Goal: Find specific page/section: Find specific page/section

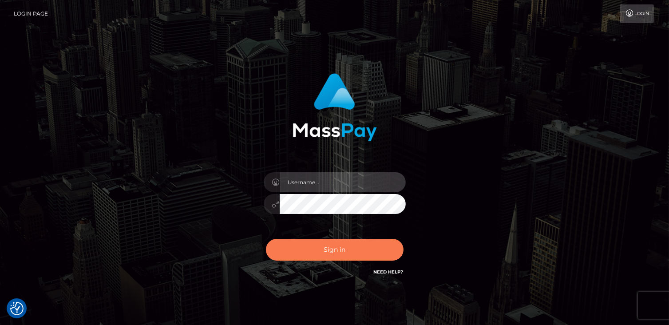
type input "catalinad"
click at [388, 259] on button "Sign in" at bounding box center [335, 250] width 138 height 22
click at [373, 252] on button "Sign in" at bounding box center [335, 250] width 138 height 22
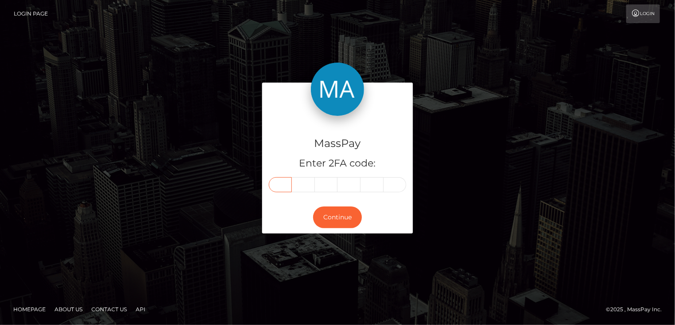
click at [284, 186] on input "text" at bounding box center [280, 184] width 23 height 15
type input "9"
type input "7"
type input "5"
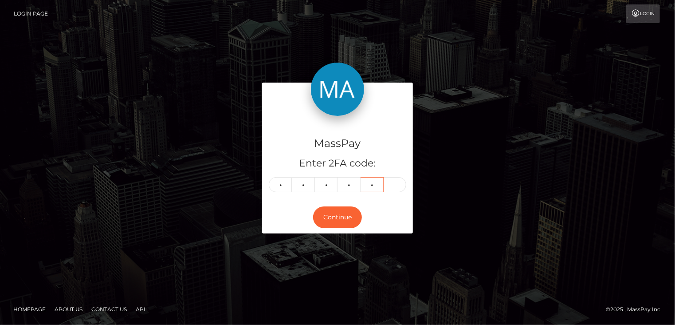
type input "8"
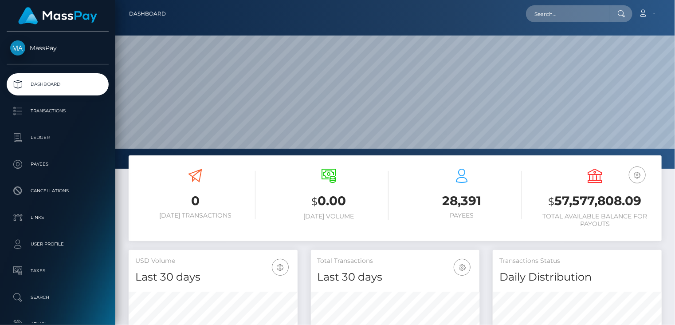
scroll to position [157, 169]
paste input "281051"
type input "281051"
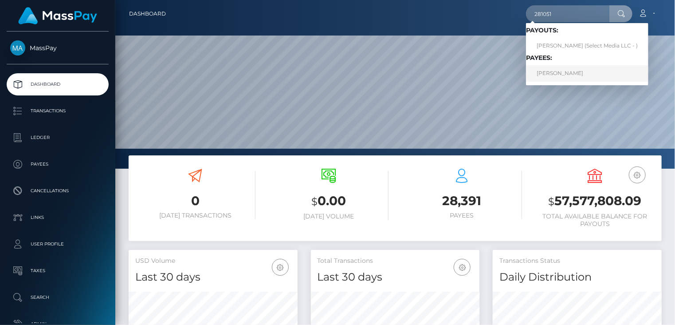
click at [554, 75] on link "Isaiah Monteiro" at bounding box center [587, 73] width 122 height 16
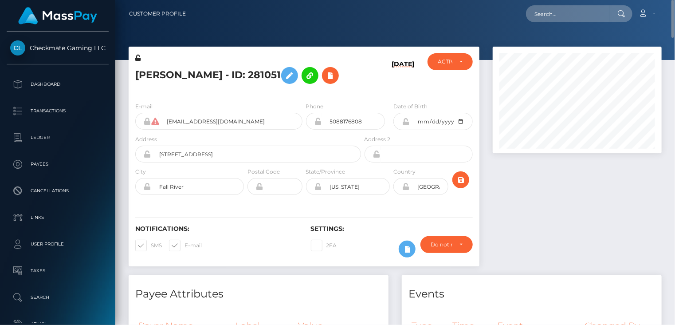
click at [212, 76] on h5 "[PERSON_NAME] - ID: 281051" at bounding box center [245, 76] width 221 height 26
copy h5 "Isaiah Monteiro - ID: 281051"
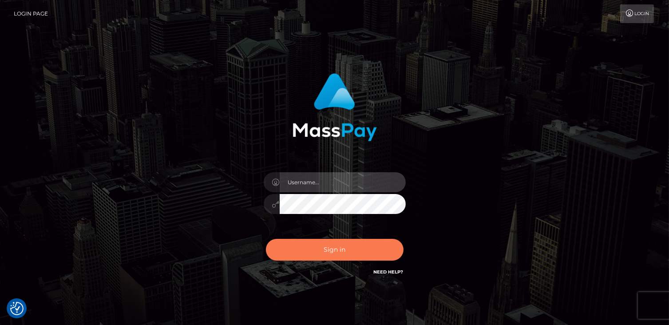
type input "catalinad"
click at [335, 249] on button "Sign in" at bounding box center [335, 250] width 138 height 22
type input "catalinad"
click at [347, 247] on button "Sign in" at bounding box center [335, 250] width 138 height 22
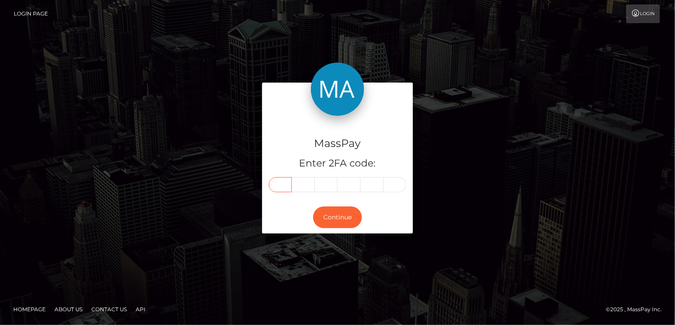
click at [281, 187] on input "text" at bounding box center [280, 184] width 23 height 15
type input "7"
type input "4"
type input "2"
type input "7"
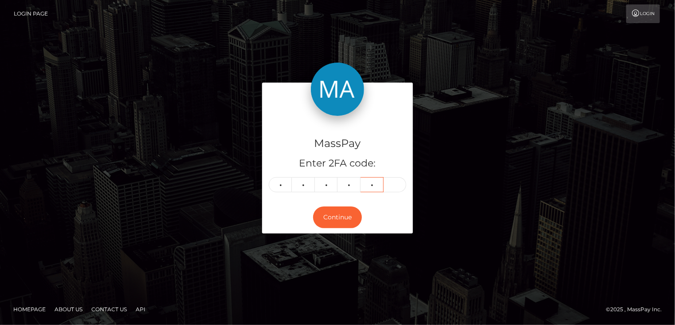
type input "4"
type input "3"
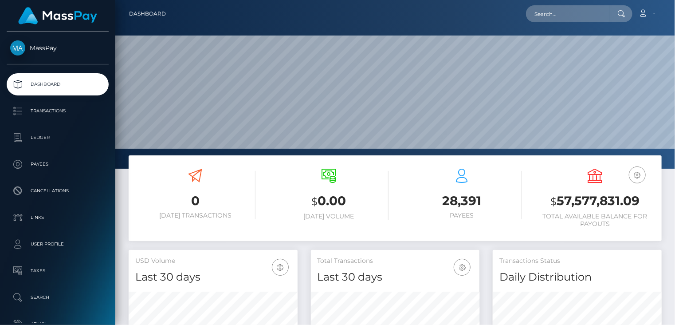
scroll to position [157, 169]
paste input "poact_UWBXtI5UR5ER"
type input "poact_UWBXtI5UR5ER"
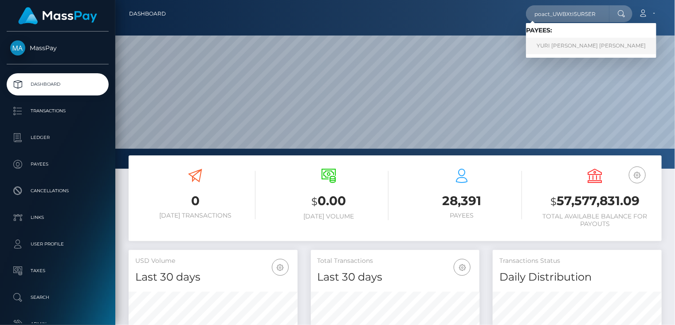
click at [582, 47] on link "YURI CARLOS DA SILVA LOBO Yuri" at bounding box center [591, 46] width 130 height 16
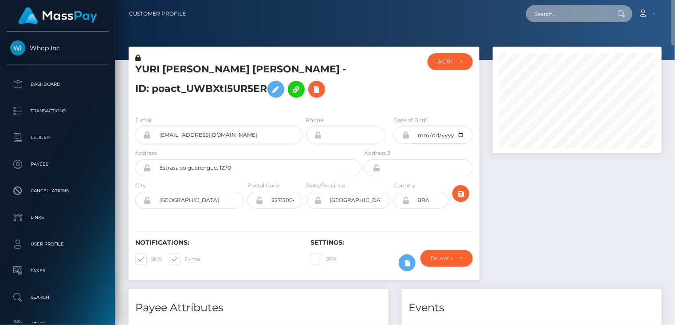
paste input "pout_NR8w4fWvXVTCB"
click at [209, 66] on h5 "YURI [PERSON_NAME] [PERSON_NAME] - ID: poact_UWBXtI5UR5ER" at bounding box center [245, 82] width 221 height 39
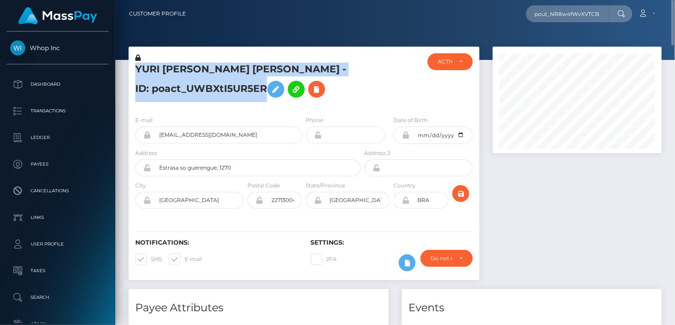
click at [209, 66] on h5 "YURI [PERSON_NAME] [PERSON_NAME] - ID: poact_UWBXtI5UR5ER" at bounding box center [245, 82] width 221 height 39
copy h5 "YURI [PERSON_NAME] [PERSON_NAME] - ID: poact_UWBXtI5UR5ER"
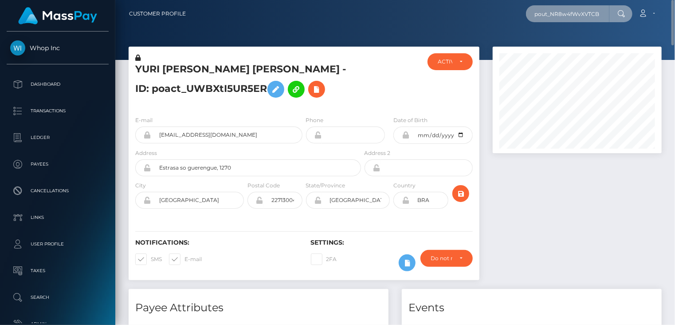
drag, startPoint x: 536, startPoint y: 12, endPoint x: 602, endPoint y: 15, distance: 66.2
click at [602, 15] on input "pout_NR8w4fWvXVTCB" at bounding box center [567, 13] width 83 height 17
paste input "act_2btKy95MWHAl"
type input "poact_2btKy95MWHAl"
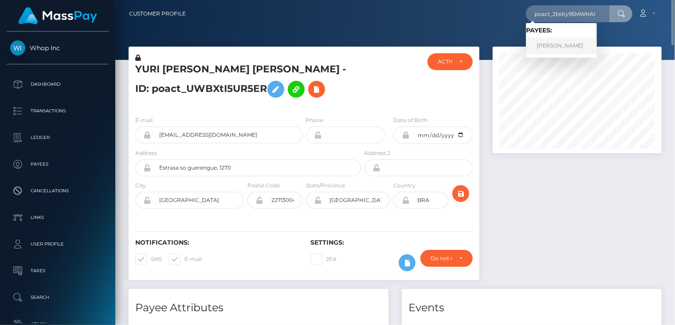
click at [558, 47] on link "[PERSON_NAME]" at bounding box center [561, 46] width 71 height 16
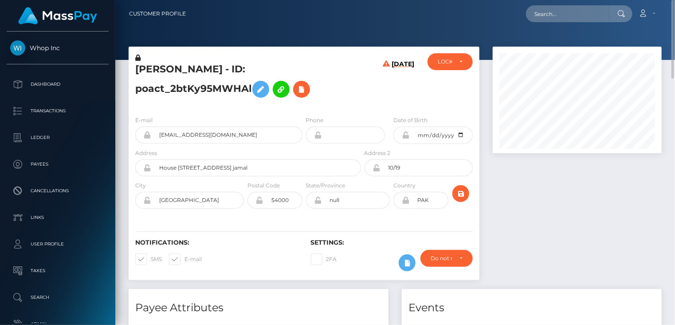
click at [206, 71] on h5 "Muhammad Shehryar - ID: poact_2btKy95MWHAl" at bounding box center [245, 82] width 221 height 39
copy h5 "Muhammad Shehryar - ID: poact_2btKy95MWHAl"
paste input "1986298-1758692219"
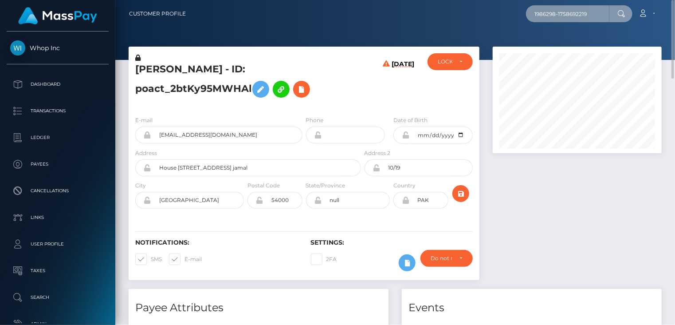
type input "1986298-1758692219"
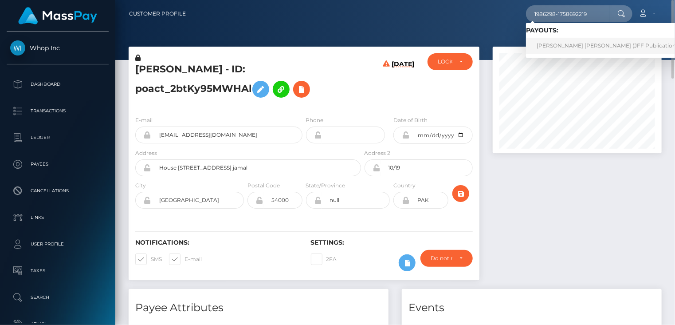
click at [564, 43] on link "OSCAR DANIEL AGUDELO (JFF Publications LLC - )" at bounding box center [616, 46] width 181 height 16
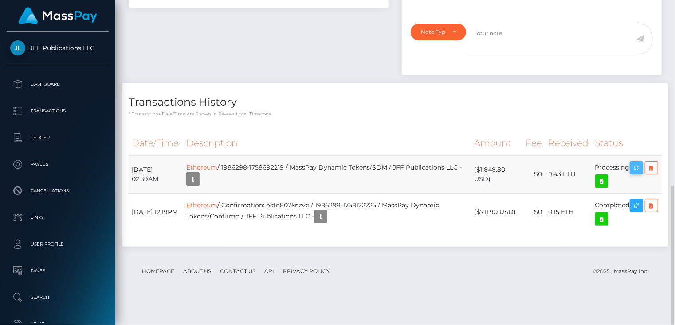
scroll to position [106, 169]
click at [643, 174] on button "button" at bounding box center [636, 167] width 13 height 13
drag, startPoint x: 133, startPoint y: 196, endPoint x: 646, endPoint y: 196, distance: 513.0
click at [646, 193] on tr "[DATE] 02:39AM Ethereum / 1986298-1758692219 / MassPay Dynamic Tokens/SDM / JFF…" at bounding box center [395, 174] width 533 height 38
copy tr "[DATE] 02:39AM Ethereum / 1986298-1758692219 / MassPay Dynamic Tokens/SDM / JFF…"
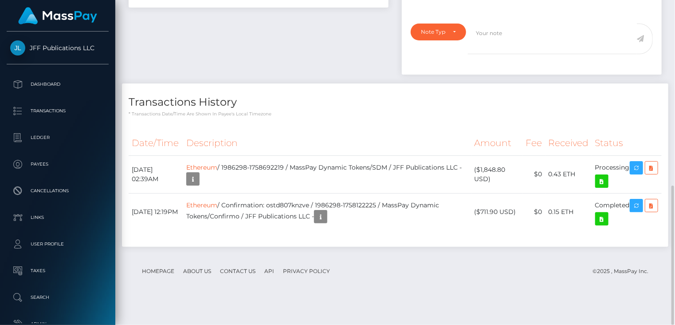
scroll to position [0, 0]
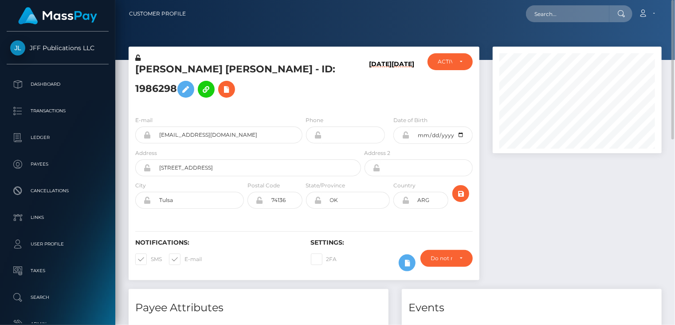
click at [231, 75] on h5 "[PERSON_NAME] [PERSON_NAME] - ID: 1986298" at bounding box center [245, 82] width 221 height 39
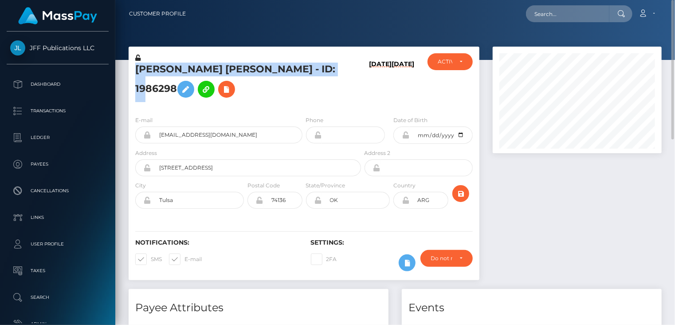
click at [231, 75] on h5 "[PERSON_NAME] [PERSON_NAME] - ID: 1986298" at bounding box center [245, 82] width 221 height 39
copy h5 "[PERSON_NAME] [PERSON_NAME] - ID: 1986298"
